Goal: Information Seeking & Learning: Learn about a topic

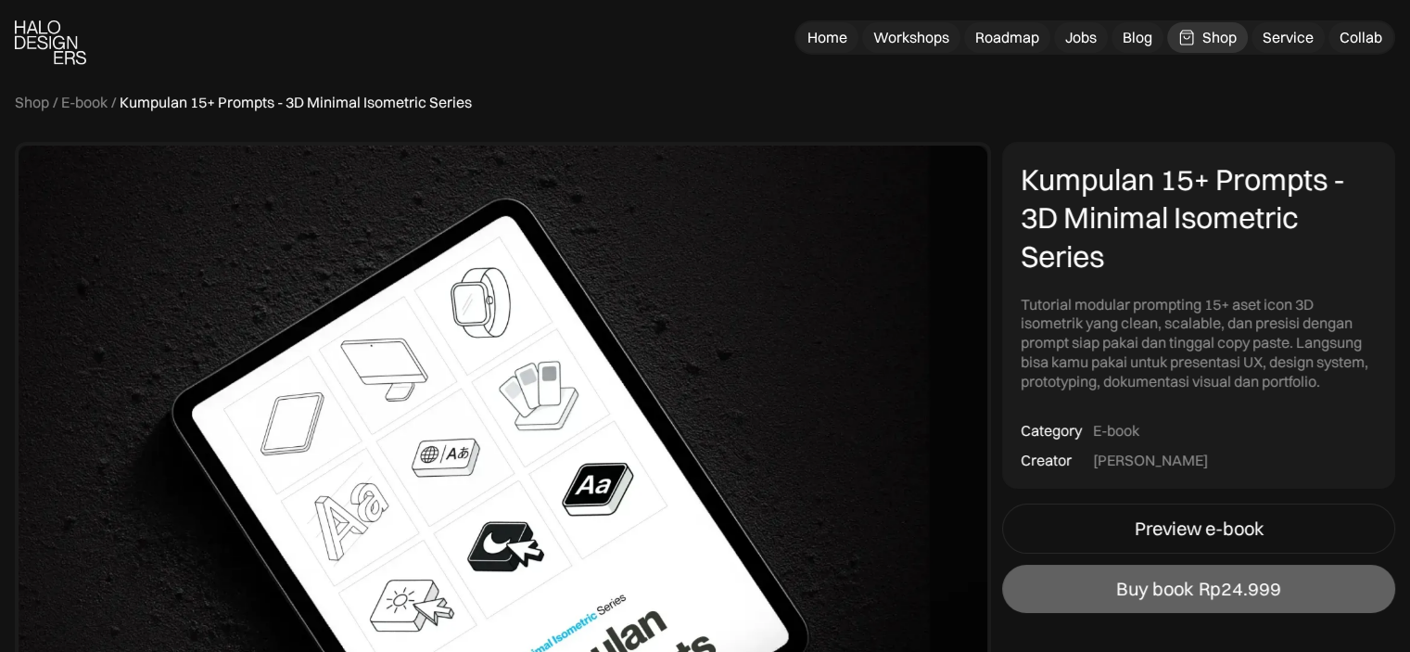
scroll to position [152, 0]
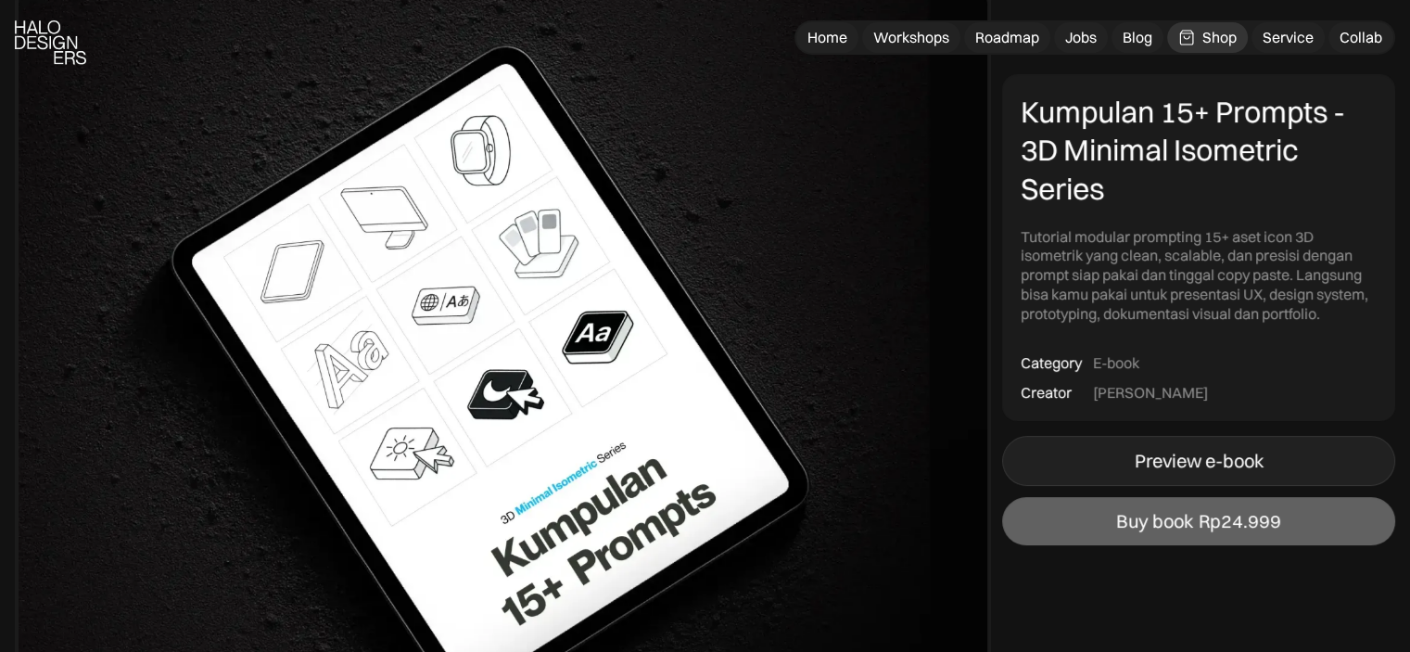
click at [1157, 450] on div "Preview e-book" at bounding box center [1199, 461] width 129 height 22
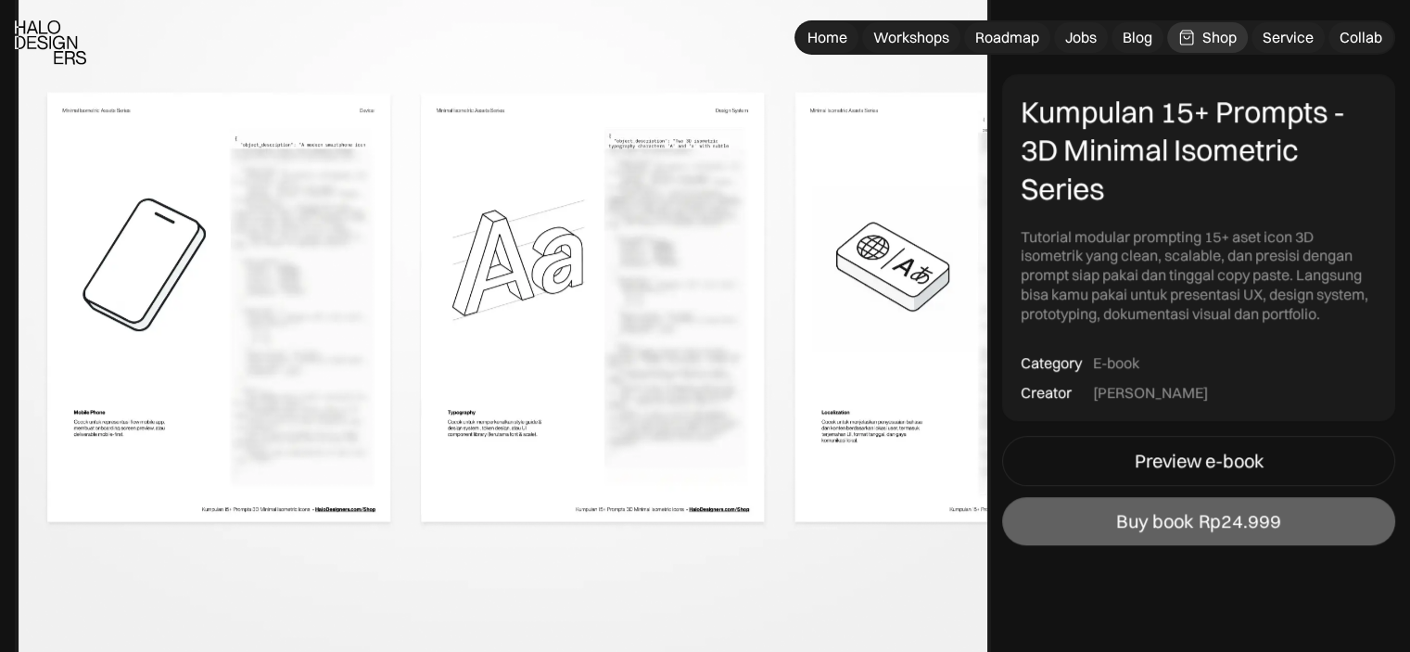
scroll to position [953, 0]
click at [827, 42] on div "Home" at bounding box center [827, 37] width 40 height 19
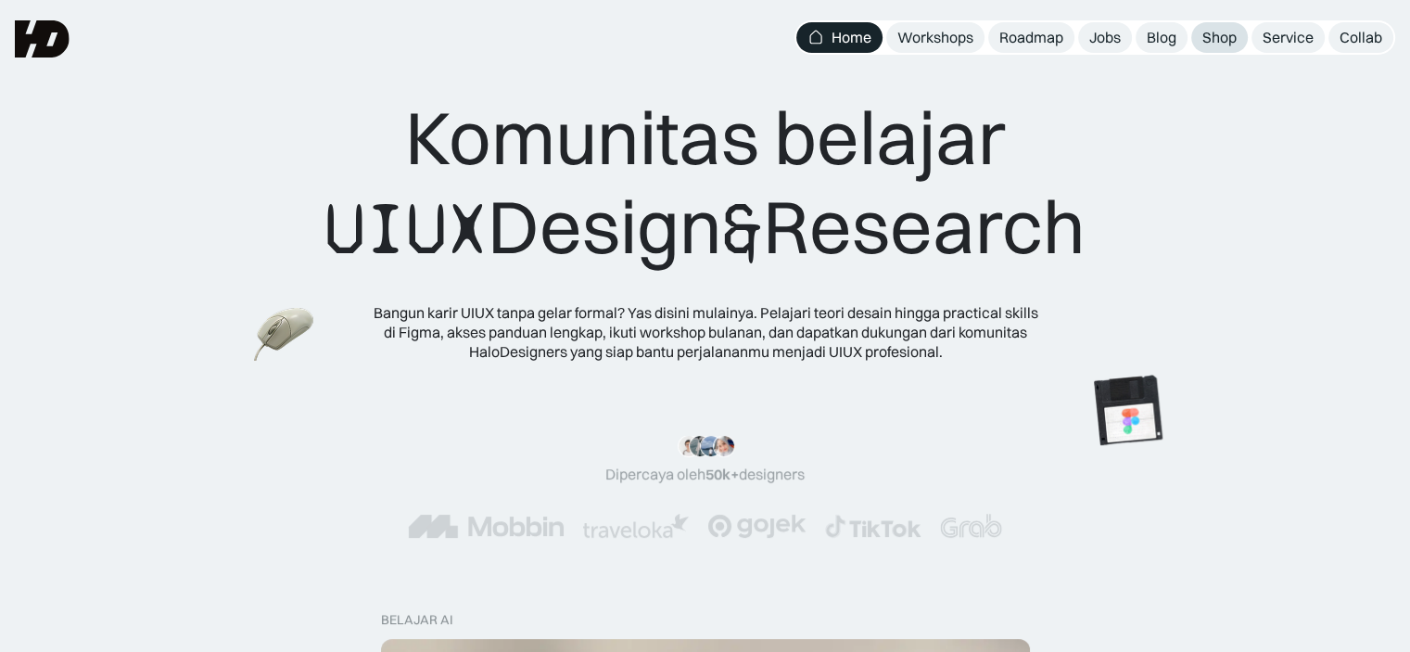
click at [1224, 35] on div "Shop" at bounding box center [1219, 37] width 34 height 19
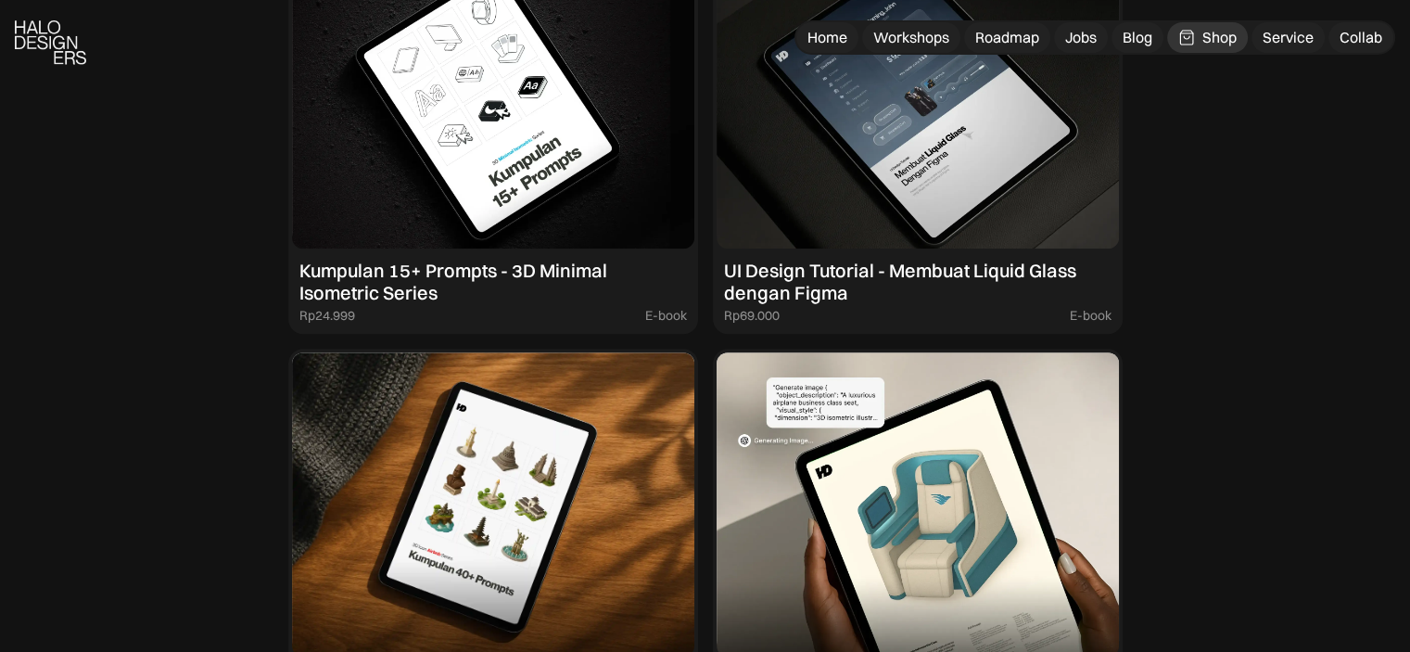
scroll to position [1841, 0]
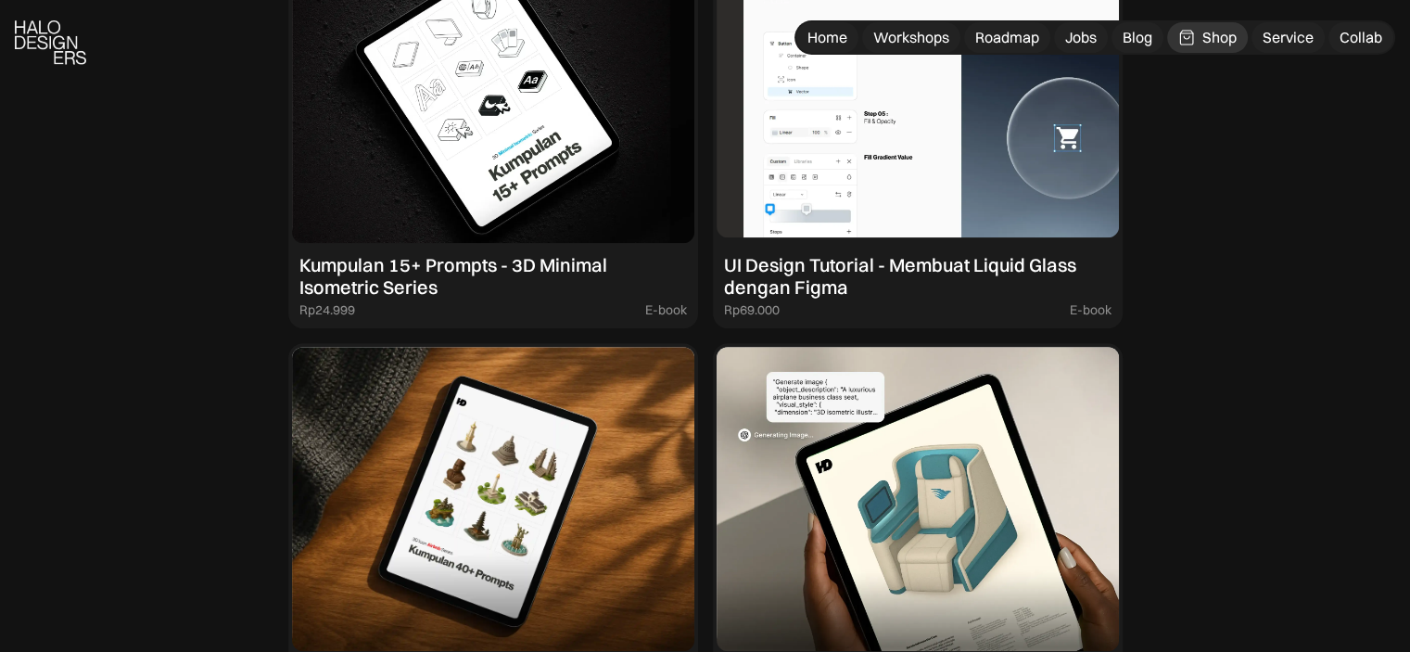
click at [905, 166] on img at bounding box center [918, 91] width 402 height 304
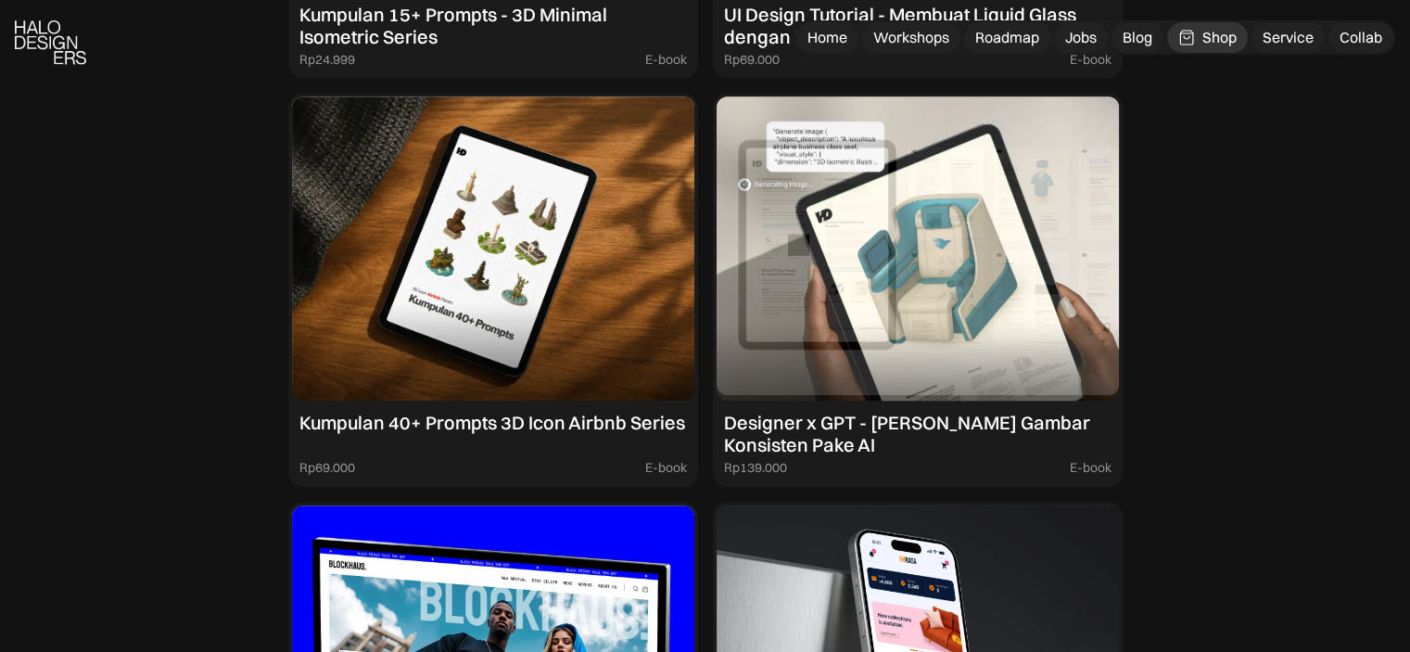
scroll to position [2099, 0]
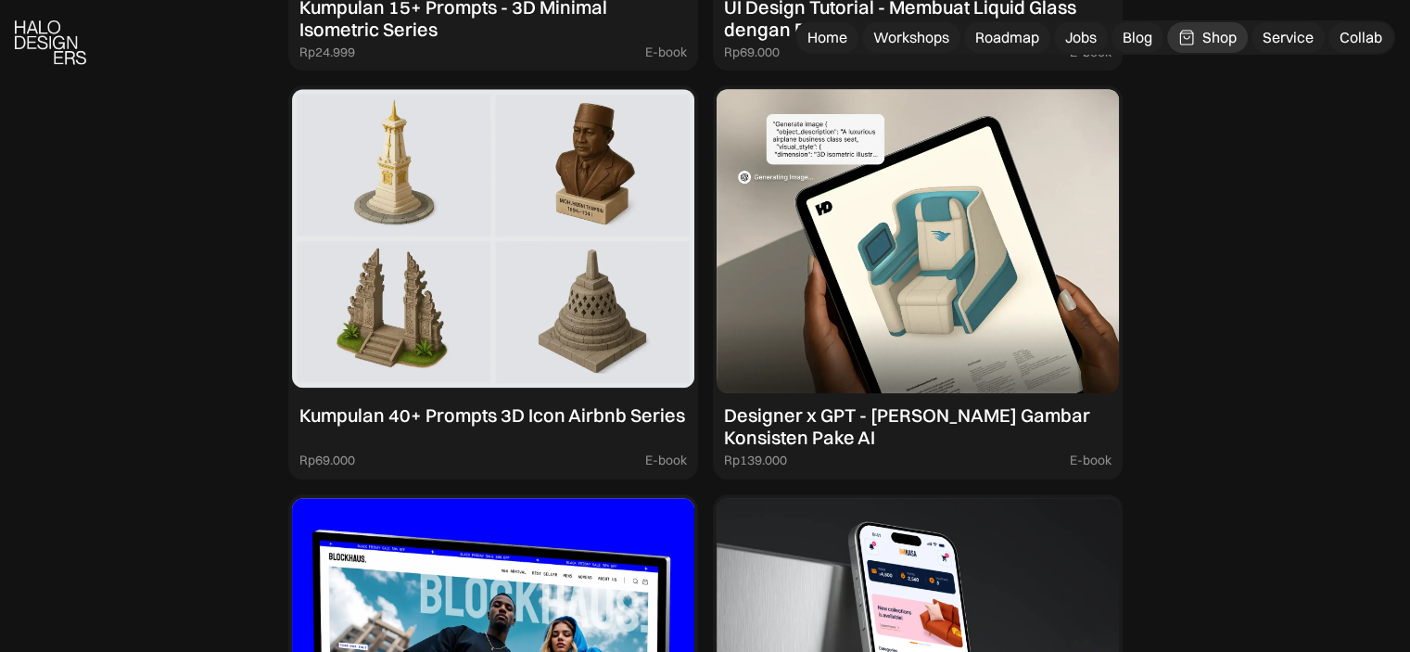
click at [495, 299] on img at bounding box center [493, 241] width 402 height 304
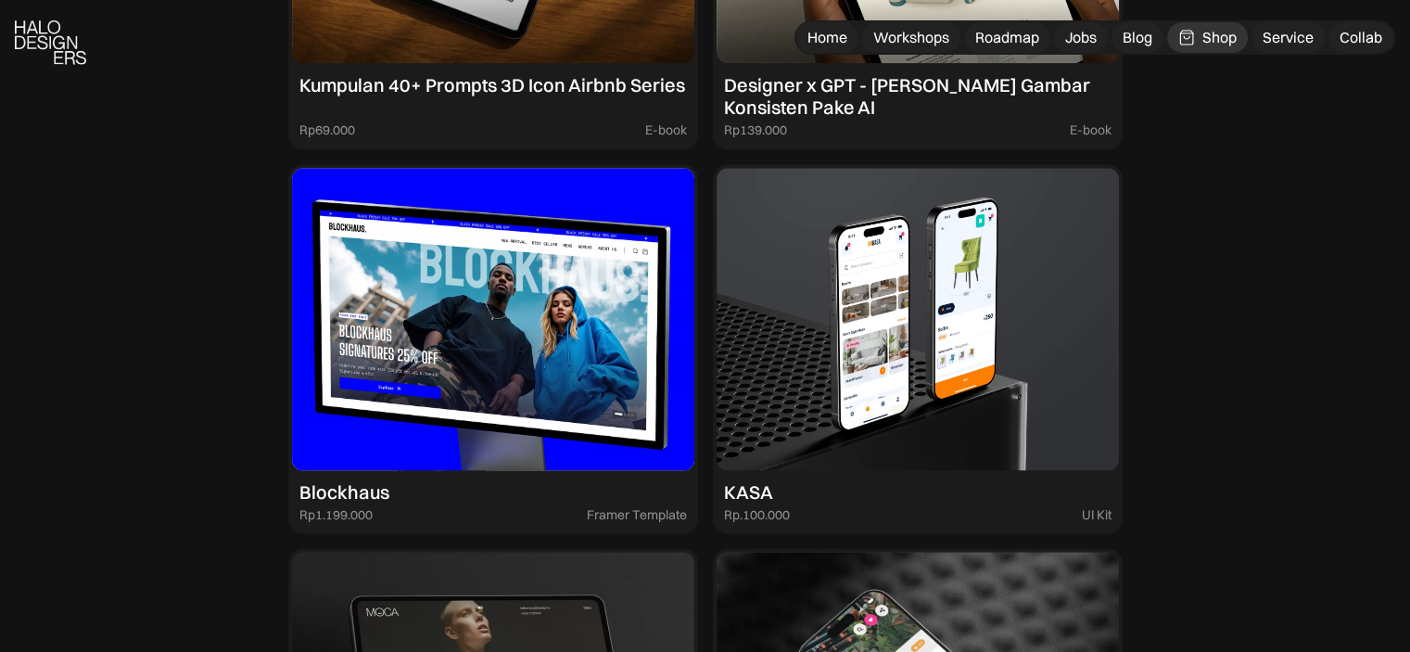
scroll to position [2440, 0]
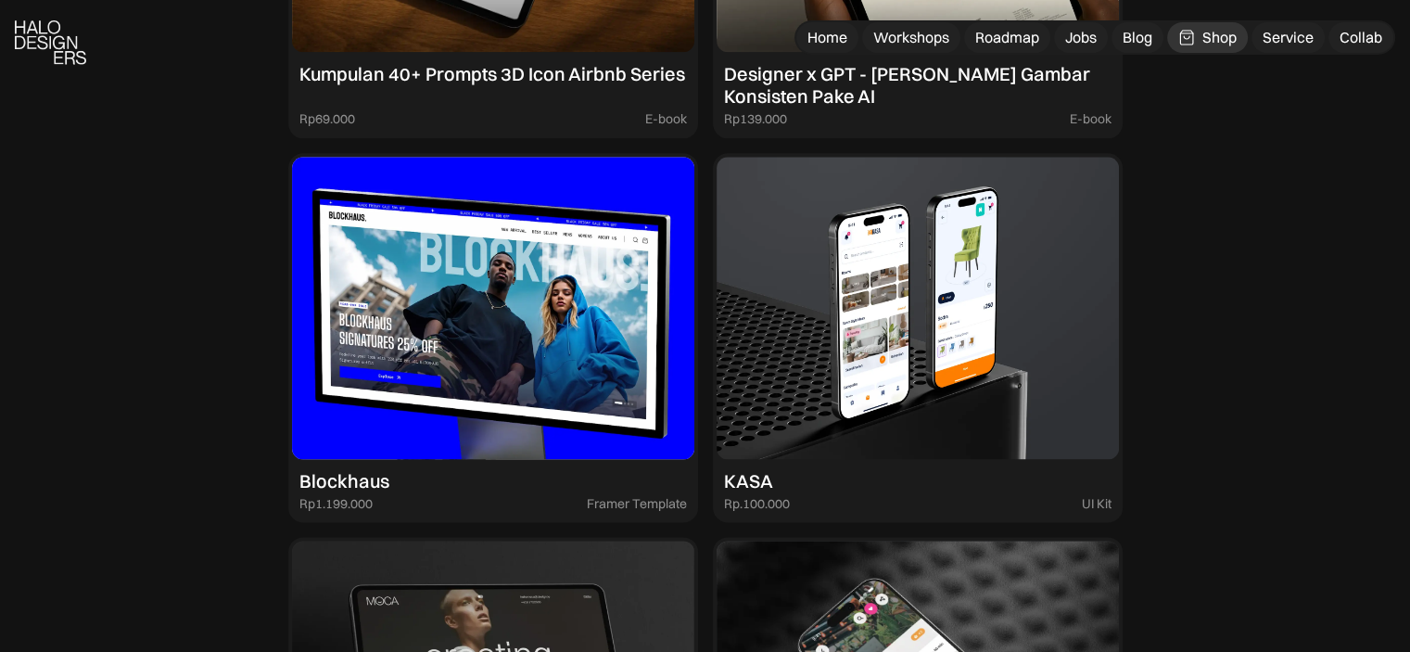
click at [870, 333] on img at bounding box center [918, 308] width 402 height 302
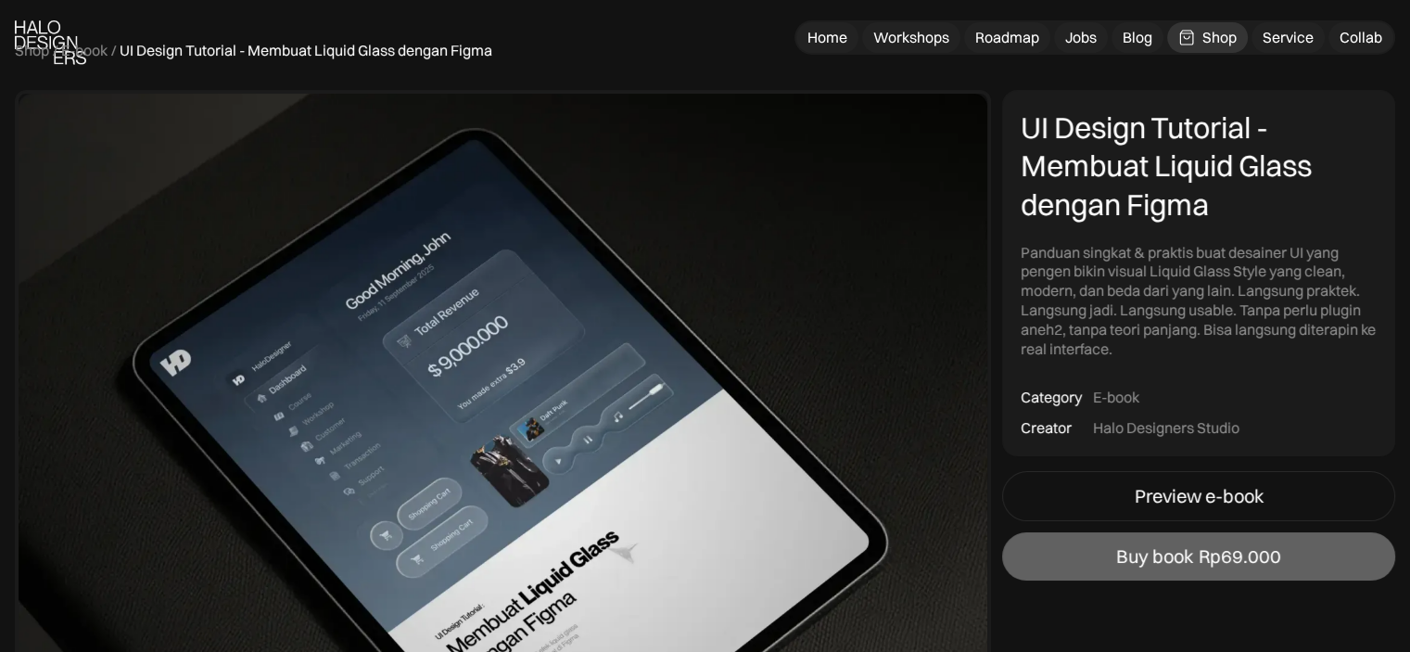
scroll to position [56, 0]
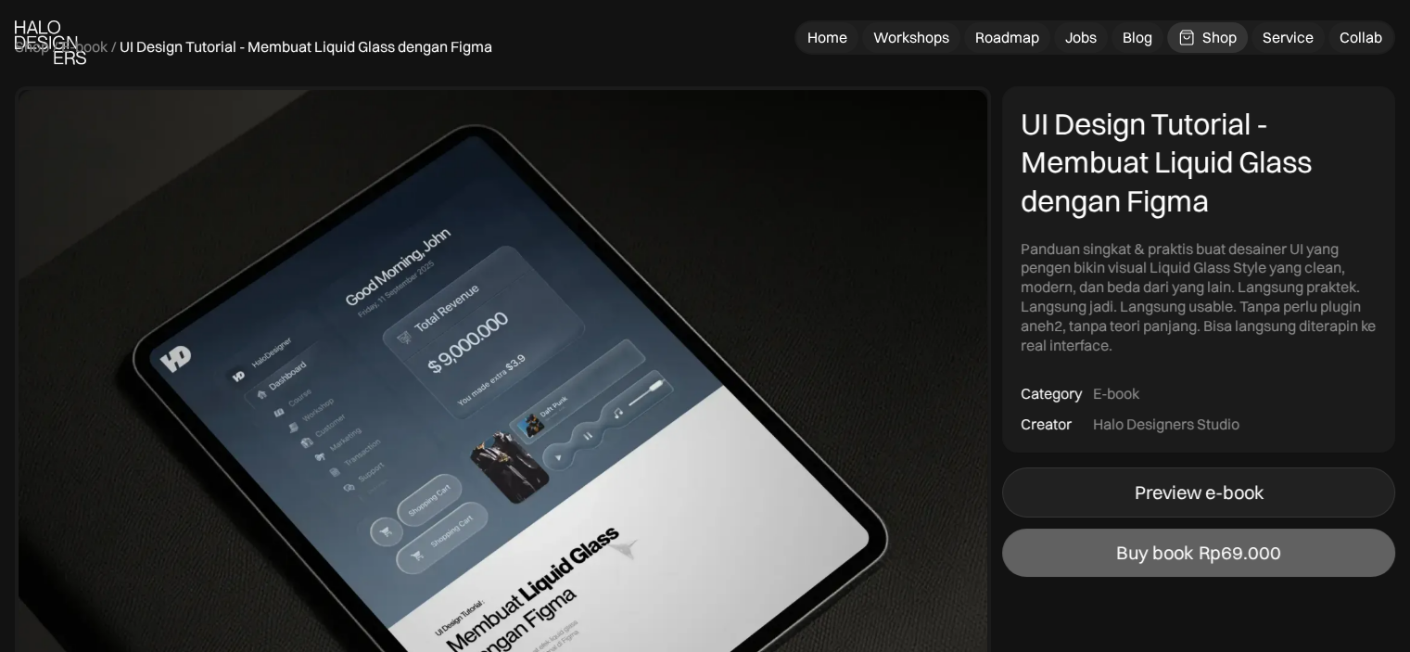
click at [1152, 496] on div "Preview e-book" at bounding box center [1199, 492] width 129 height 22
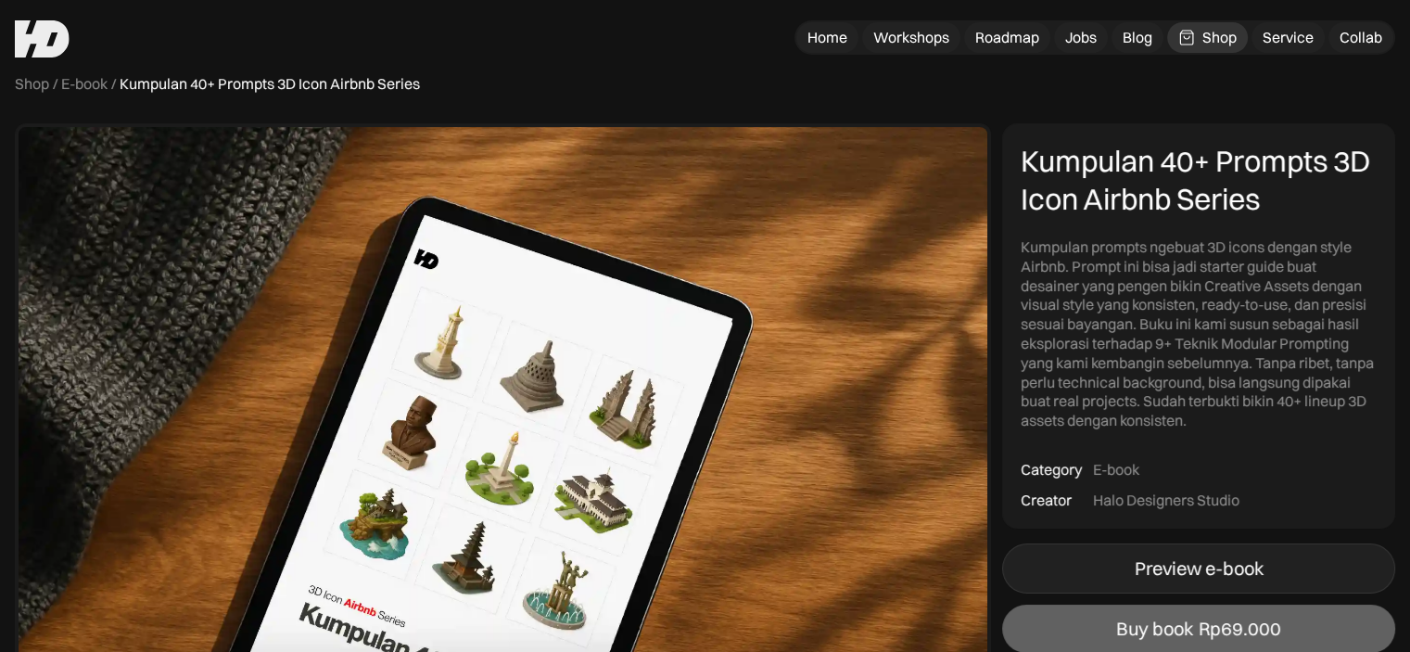
scroll to position [22, 0]
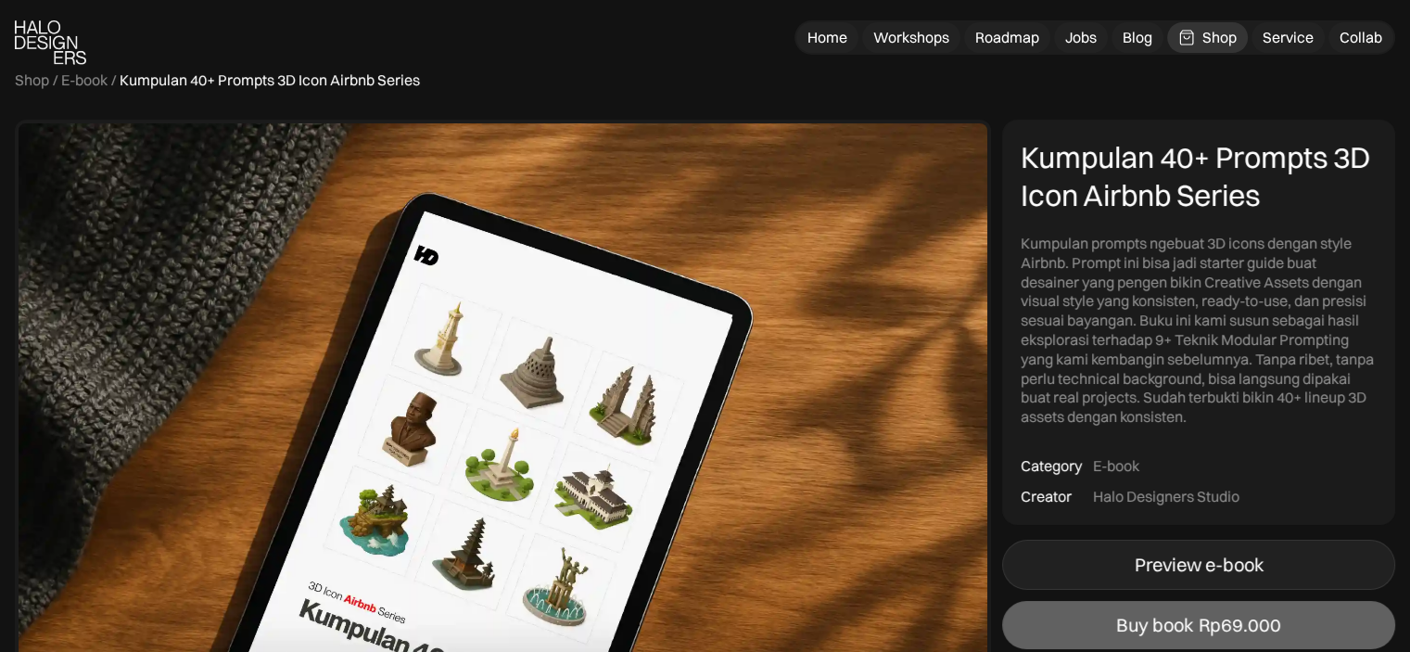
click at [1166, 567] on div "Preview e-book" at bounding box center [1199, 564] width 129 height 22
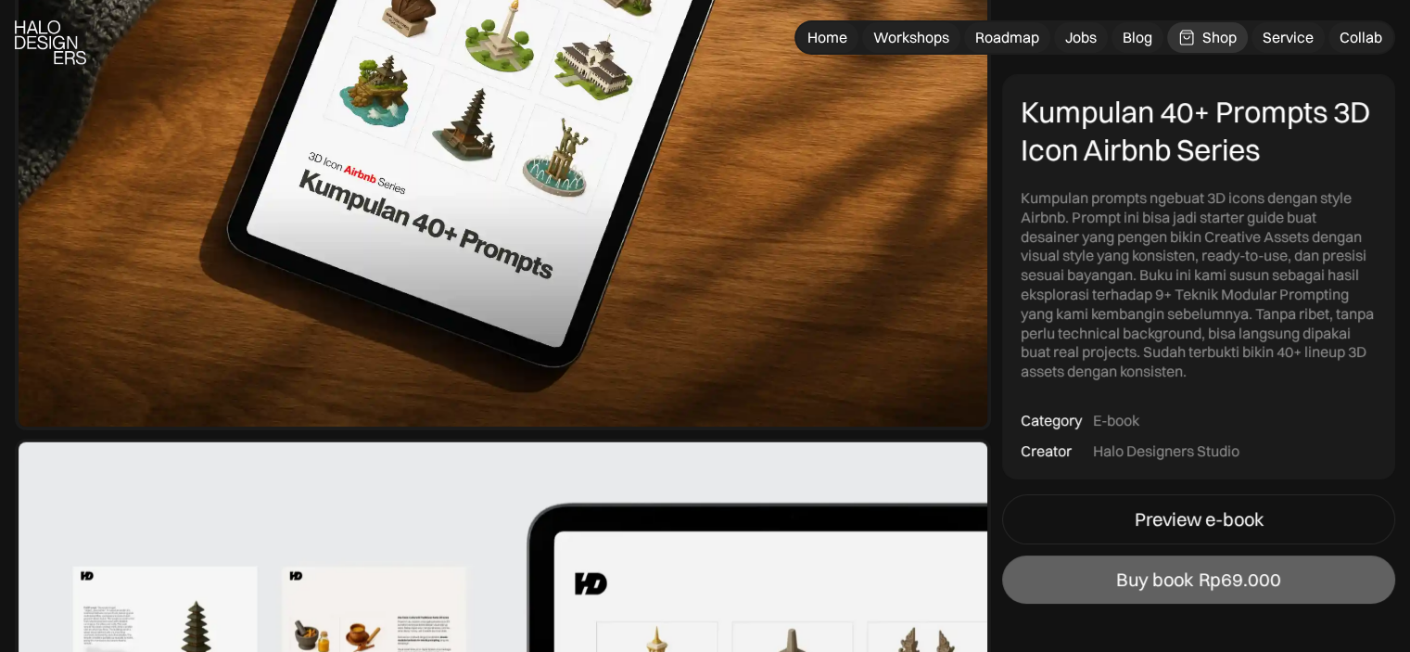
scroll to position [737, 0]
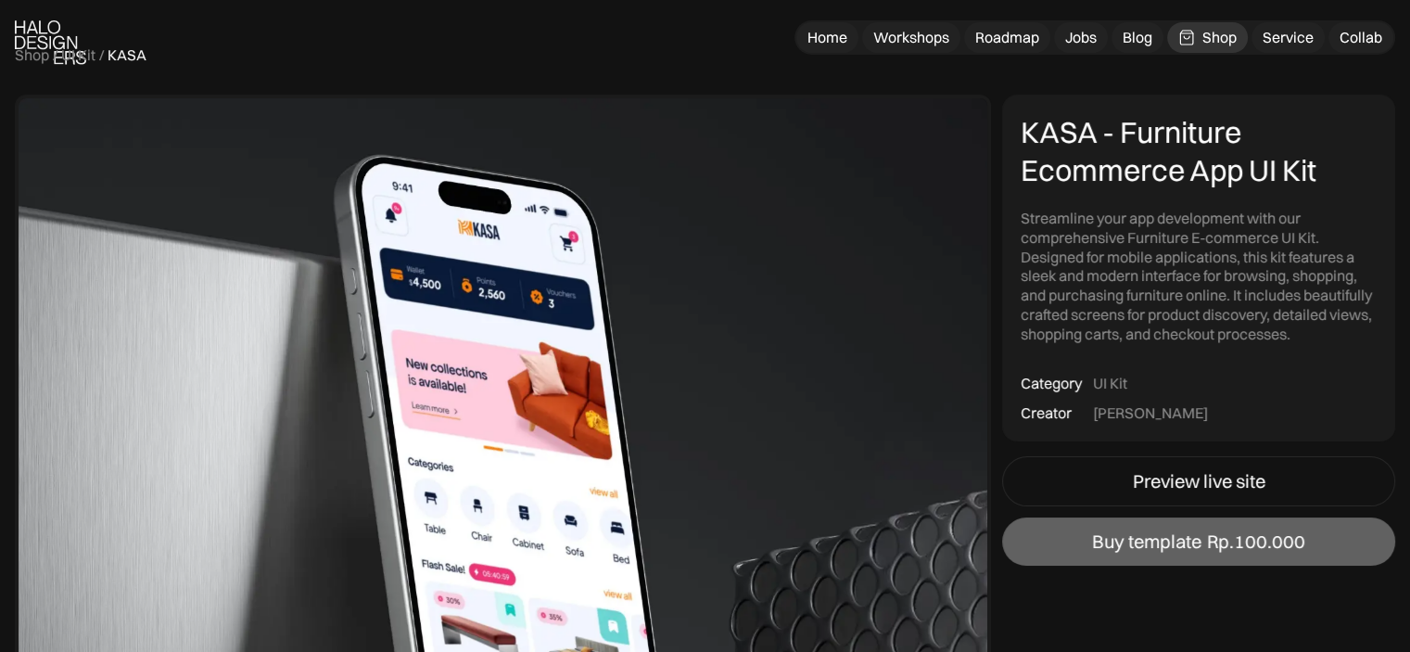
scroll to position [51, 0]
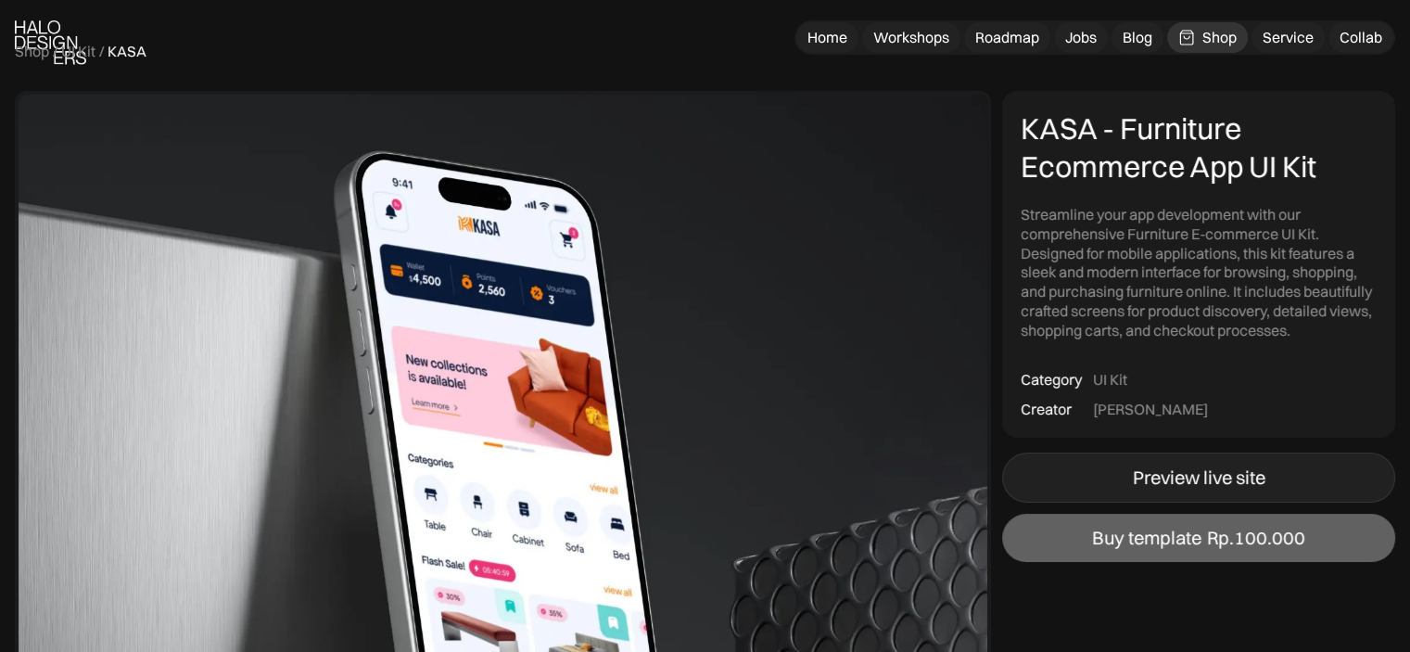
click at [1158, 482] on div "Preview live site" at bounding box center [1199, 477] width 133 height 22
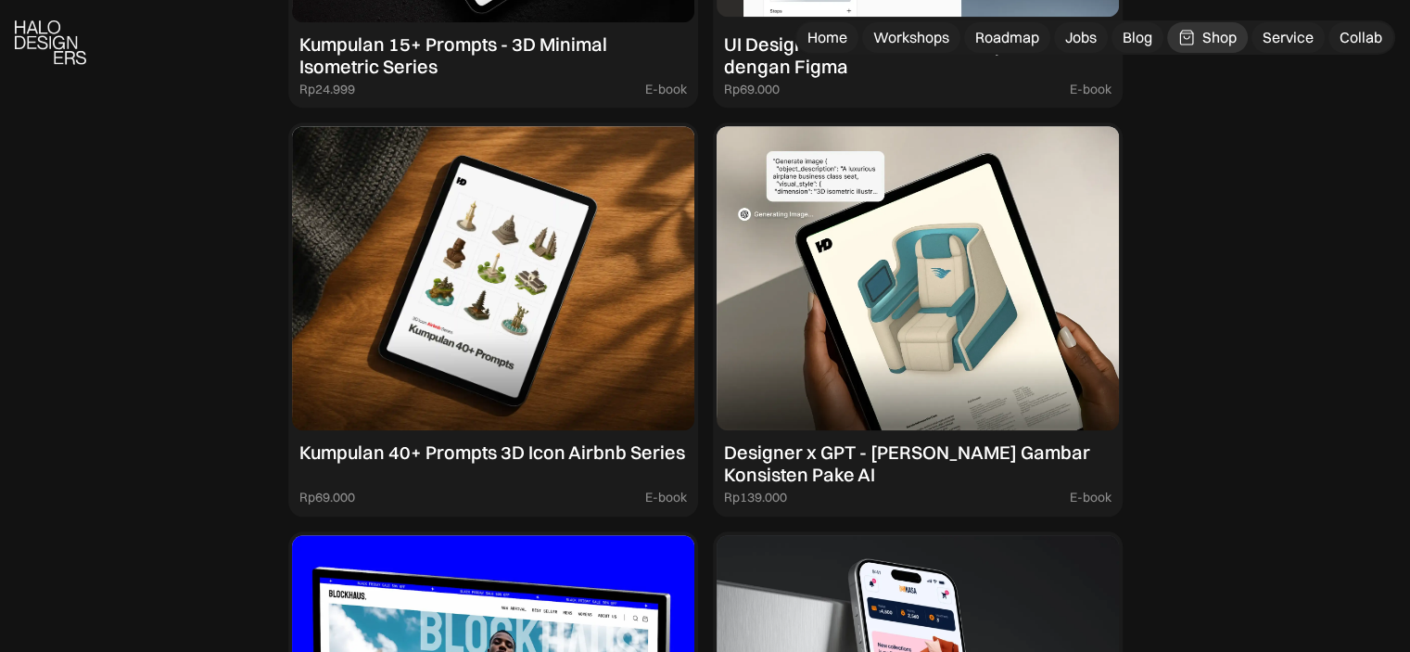
scroll to position [2062, 0]
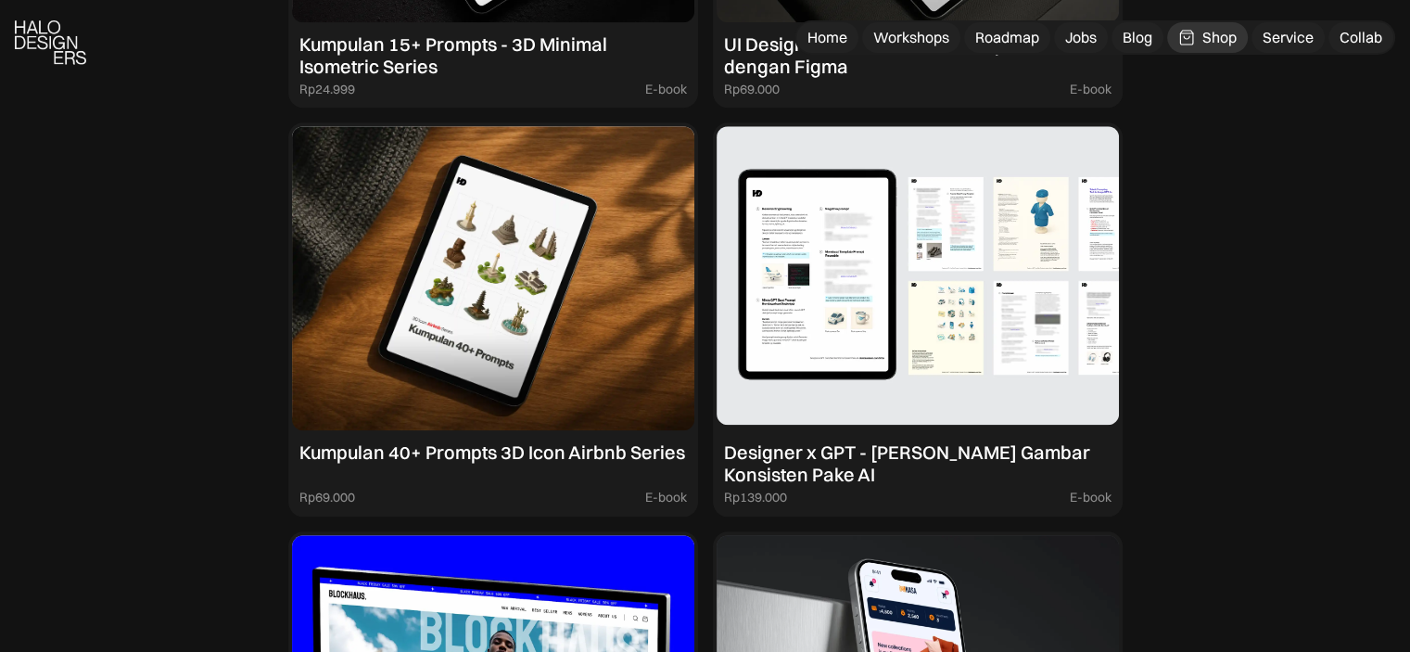
click at [964, 293] on img at bounding box center [918, 278] width 402 height 304
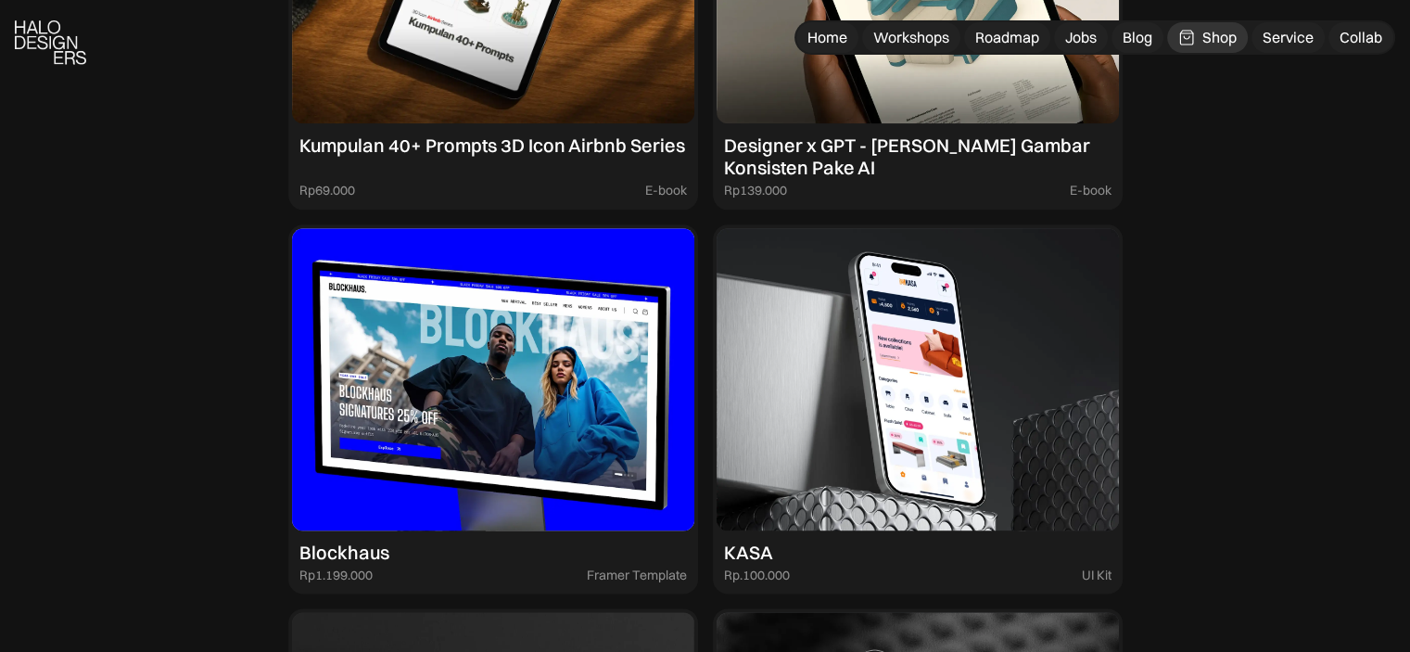
scroll to position [2370, 0]
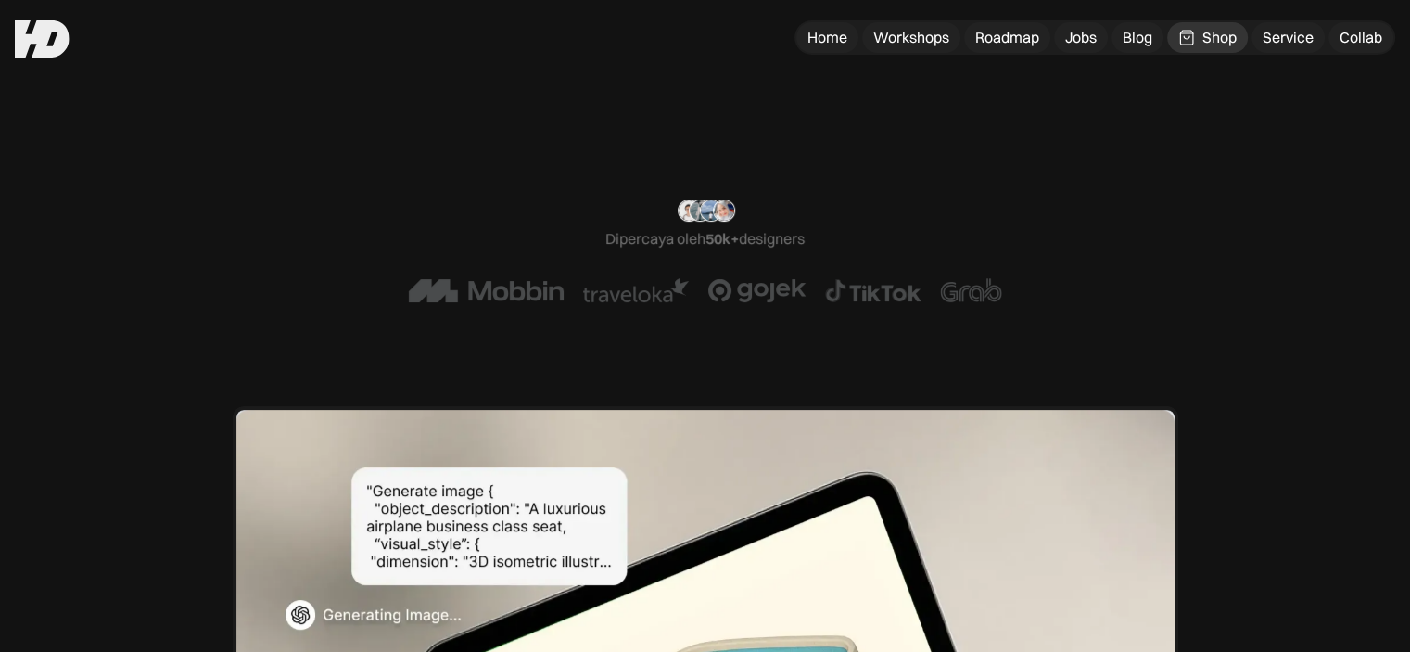
scroll to position [19, 0]
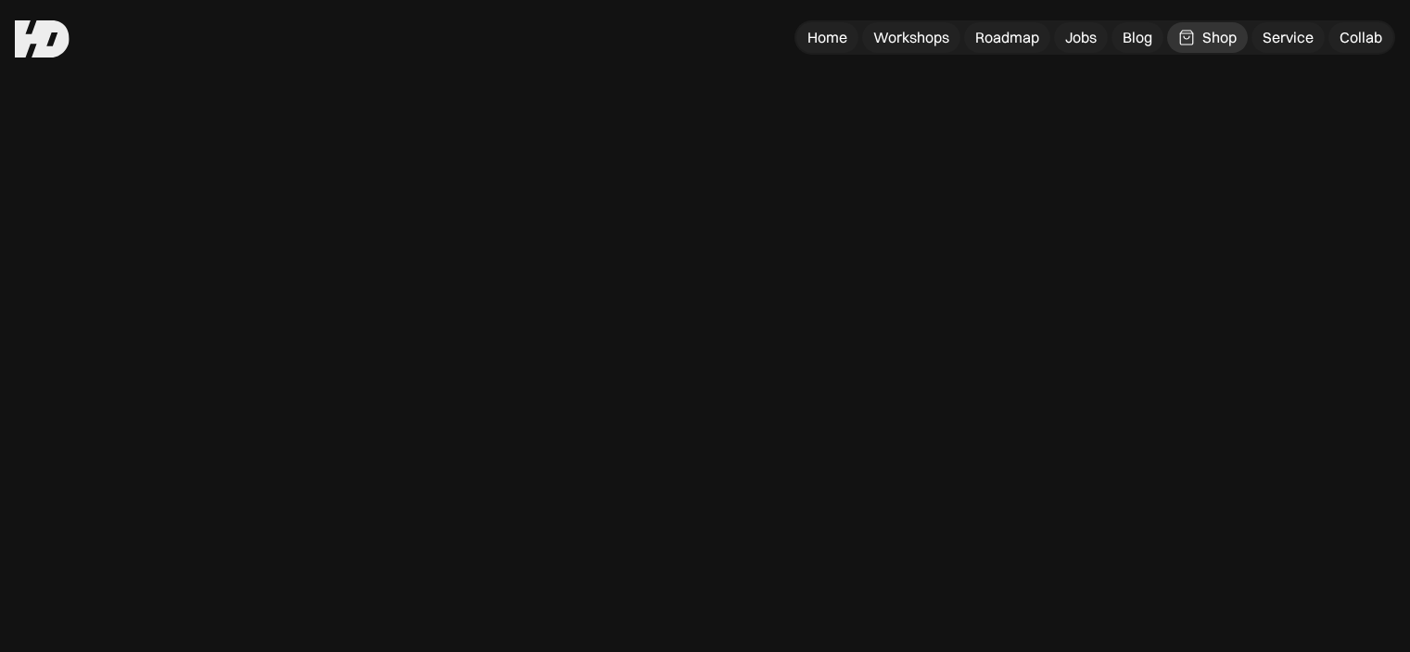
scroll to position [113, 0]
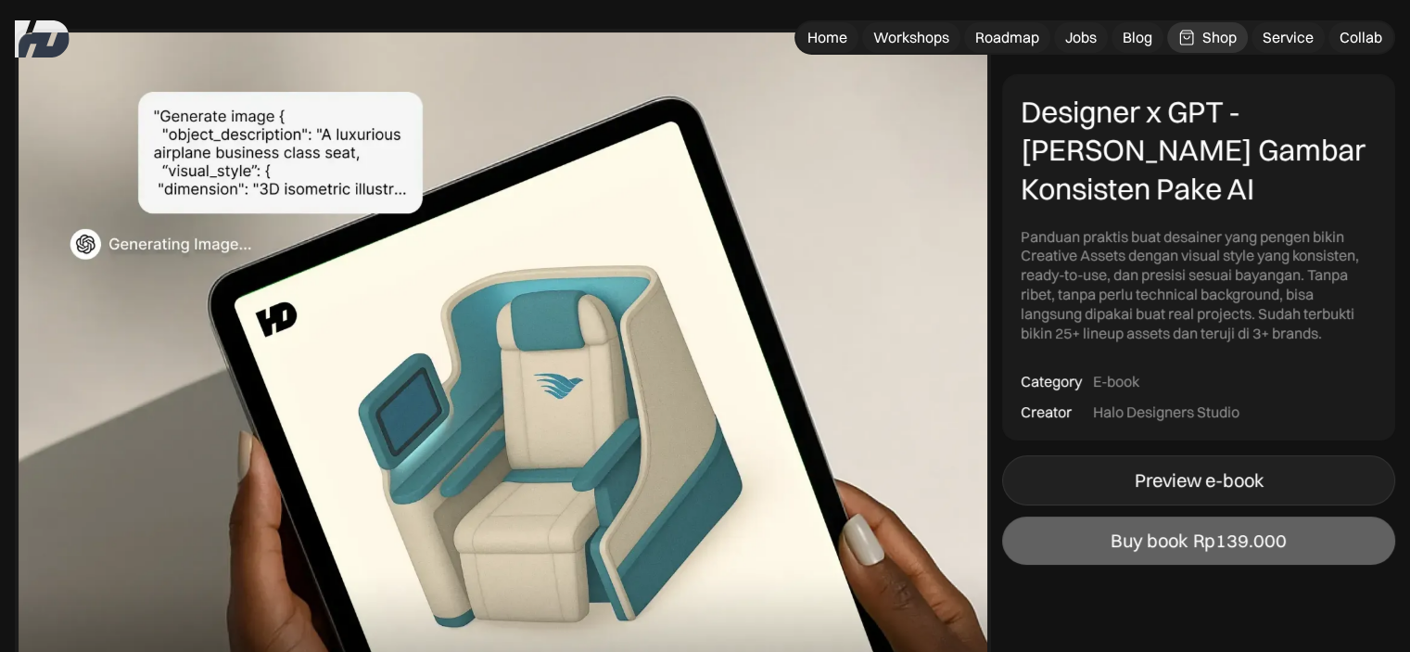
click at [1157, 489] on div "Preview e-book" at bounding box center [1199, 480] width 129 height 22
